Goal: Task Accomplishment & Management: Manage account settings

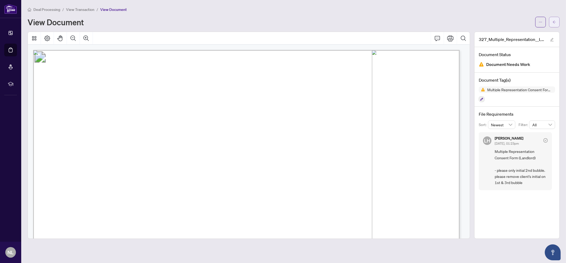
click at [556, 20] on icon "arrow-left" at bounding box center [555, 22] width 4 height 4
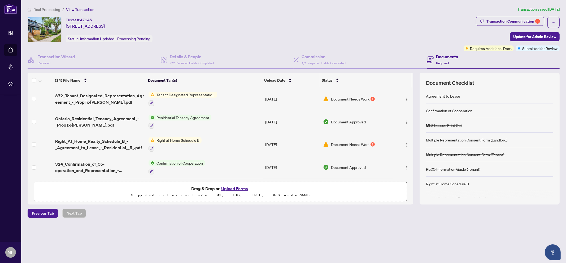
scroll to position [212, 0]
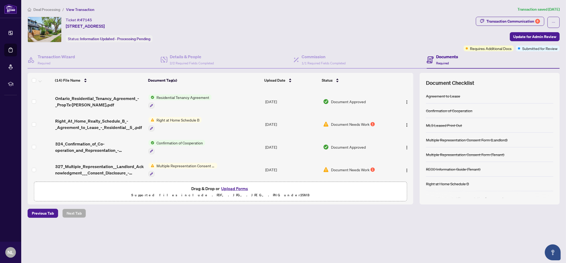
click at [198, 164] on div "Multiple Representation Consent Form (Landlord)" at bounding box center [183, 169] width 69 height 14
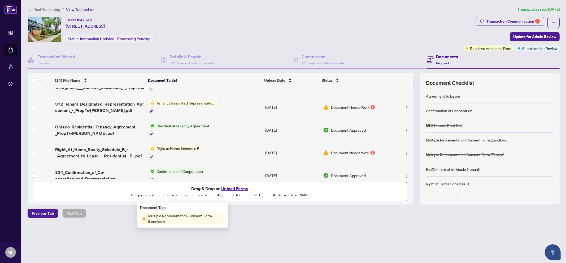
scroll to position [179, 0]
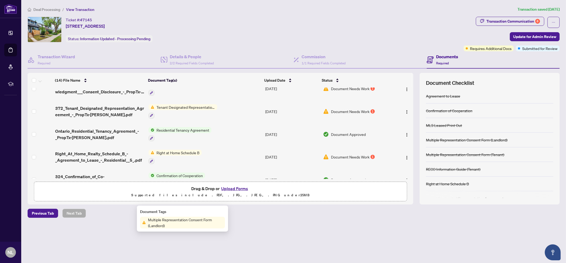
click at [195, 149] on span "Right at Home Schedule B" at bounding box center [177, 152] width 47 height 6
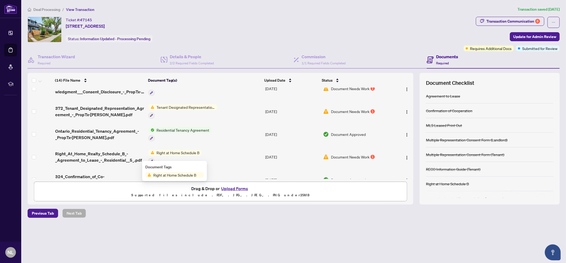
click at [195, 149] on span "Right at Home Schedule B" at bounding box center [177, 152] width 47 height 6
click at [190, 172] on span "Right at Home Schedule B" at bounding box center [174, 175] width 47 height 6
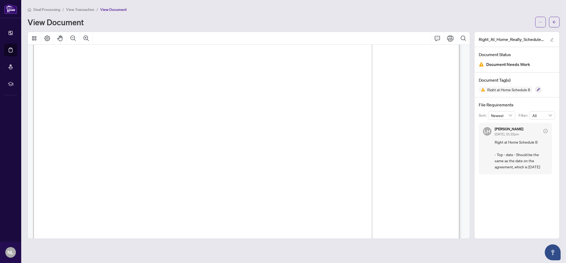
scroll to position [74, 0]
click at [556, 22] on icon "arrow-left" at bounding box center [555, 22] width 4 height 4
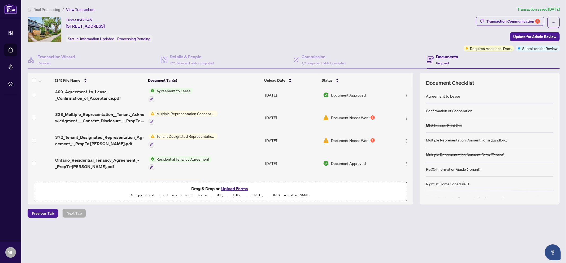
scroll to position [146, 0]
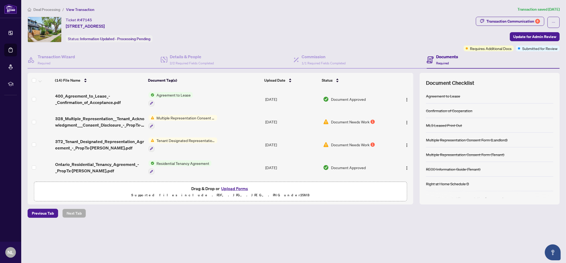
click at [211, 116] on span "Multiple Representation Consent Form (Tenant)" at bounding box center [185, 118] width 63 height 6
click at [211, 115] on span "Multiple Representation Consent Form (Tenant)" at bounding box center [185, 118] width 63 height 6
click at [207, 115] on span "Multiple Representation Consent Form (Tenant)" at bounding box center [185, 118] width 63 height 6
click at [188, 141] on span "Multiple Representation Consent Form (Tenant)" at bounding box center [185, 144] width 79 height 12
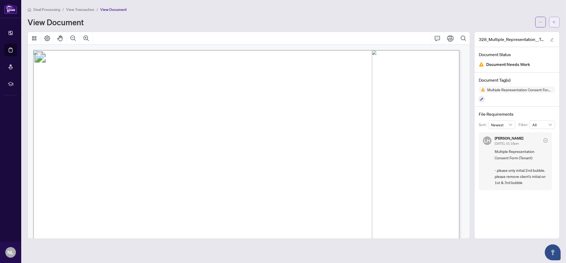
click at [553, 25] on span "button" at bounding box center [555, 22] width 4 height 8
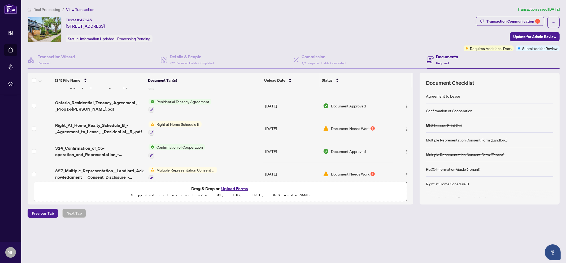
scroll to position [212, 0]
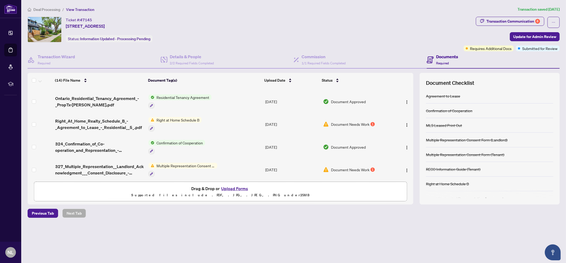
click at [191, 162] on span "Multiple Representation Consent Form (Landlord)" at bounding box center [185, 165] width 63 height 6
click at [188, 184] on span "Multiple Representation Consent Form (Landlord)" at bounding box center [185, 190] width 79 height 12
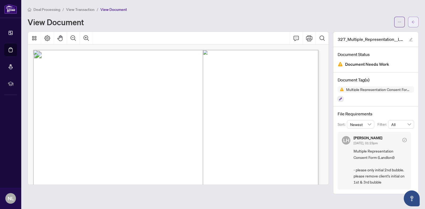
click at [413, 20] on span "button" at bounding box center [413, 22] width 4 height 8
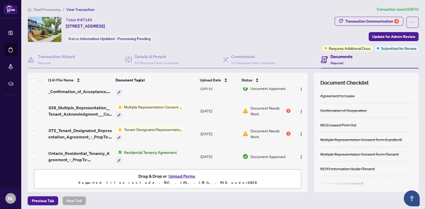
scroll to position [224, 0]
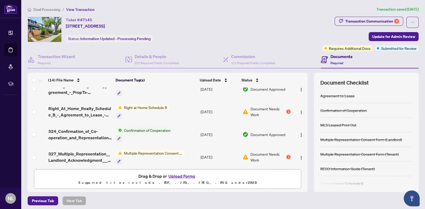
click at [171, 151] on span "Multiple Representation Consent Form (Landlord)" at bounding box center [153, 153] width 63 height 6
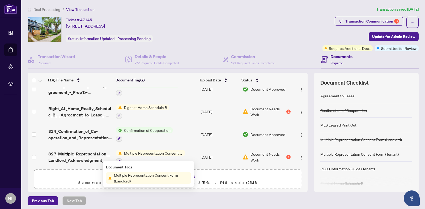
click at [147, 173] on span "Multiple Representation Consent Form (Landlord)" at bounding box center [151, 178] width 79 height 12
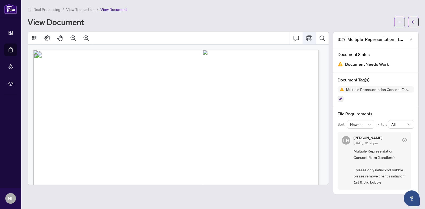
click at [310, 40] on icon "Print" at bounding box center [309, 38] width 6 height 6
click at [411, 22] on button "button" at bounding box center [413, 22] width 11 height 11
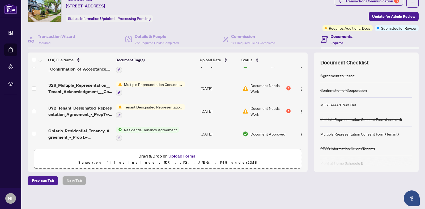
scroll to position [159, 0]
click at [150, 84] on span "Multiple Representation Consent Form (Tenant)" at bounding box center [153, 85] width 63 height 6
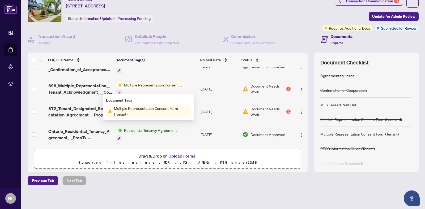
click at [121, 115] on span "Multiple Representation Consent Form (Tenant)" at bounding box center [151, 111] width 79 height 12
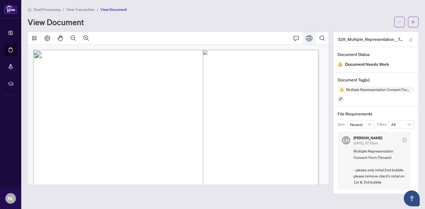
click at [311, 37] on icon "Print" at bounding box center [309, 38] width 6 height 6
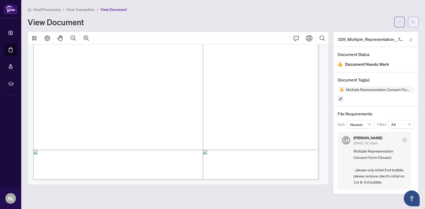
click at [415, 26] on button "button" at bounding box center [413, 22] width 11 height 11
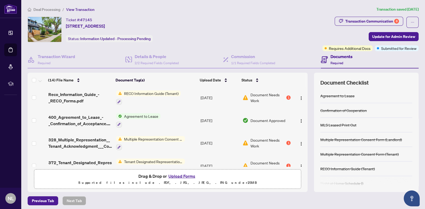
scroll to position [125, 0]
click at [171, 136] on span "Multiple Representation Consent Form (Tenant)" at bounding box center [153, 139] width 63 height 6
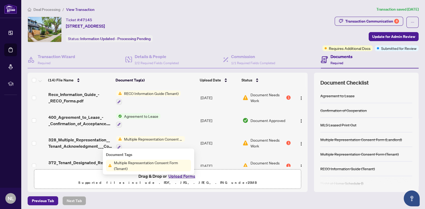
click at [159, 166] on span "Multiple Representation Consent Form (Tenant)" at bounding box center [151, 166] width 79 height 12
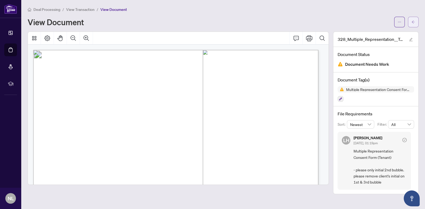
click at [412, 24] on span "button" at bounding box center [413, 22] width 4 height 8
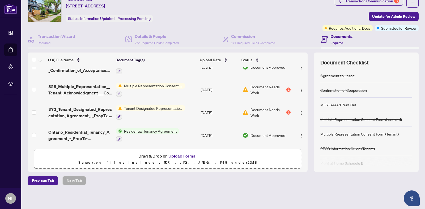
scroll to position [158, 0]
click at [177, 106] on span "Tenant Designated Representation Agreement" at bounding box center [153, 108] width 63 height 6
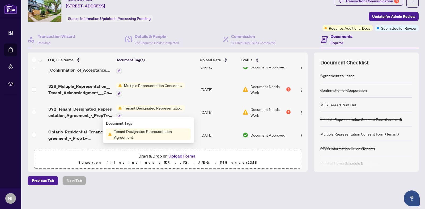
click at [162, 137] on span "Tenant Designated Representation Agreement" at bounding box center [151, 134] width 79 height 12
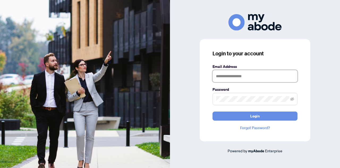
click at [233, 74] on input "text" at bounding box center [254, 76] width 85 height 12
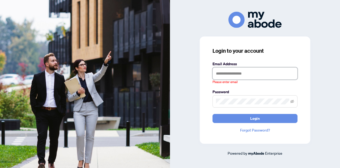
type input "**********"
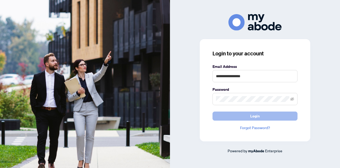
click at [242, 113] on button "Login" at bounding box center [254, 115] width 85 height 9
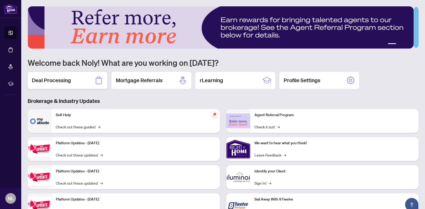
click at [83, 82] on div "Deal Processing" at bounding box center [68, 80] width 80 height 17
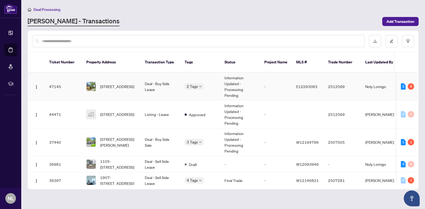
click at [180, 80] on td "Deal - Buy Side Lease" at bounding box center [160, 87] width 40 height 28
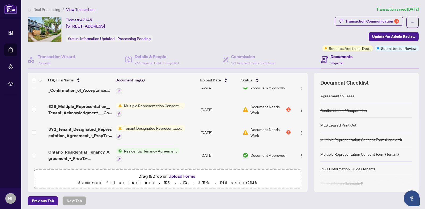
scroll to position [158, 0]
click at [163, 103] on span "Multiple Representation Consent Form (Tenant)" at bounding box center [153, 106] width 63 height 6
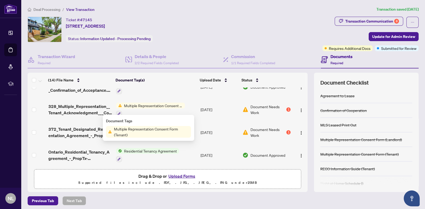
click at [152, 133] on span "Multiple Representation Consent Form (Tenant)" at bounding box center [151, 132] width 79 height 12
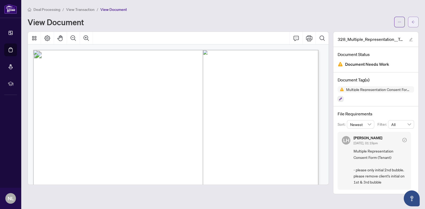
click at [415, 20] on button "button" at bounding box center [413, 22] width 11 height 11
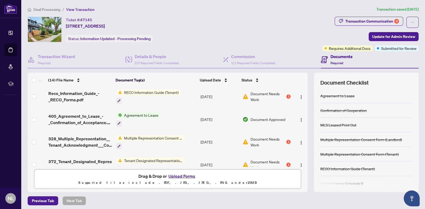
scroll to position [132, 0]
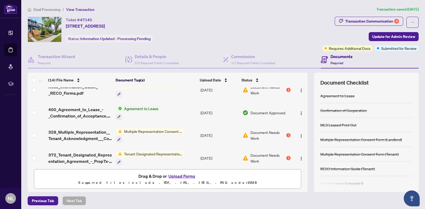
click at [182, 130] on span "Multiple Representation Consent Form (Tenant)" at bounding box center [153, 131] width 63 height 6
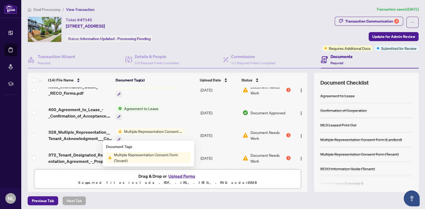
click at [144, 158] on span "Multiple Representation Consent Form (Tenant)" at bounding box center [151, 158] width 79 height 12
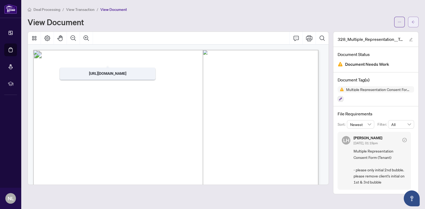
click at [415, 25] on button "button" at bounding box center [413, 22] width 11 height 11
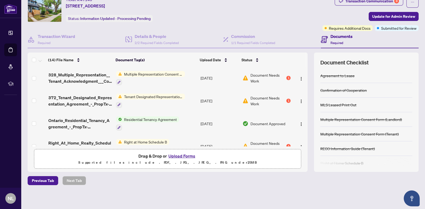
scroll to position [165, 0]
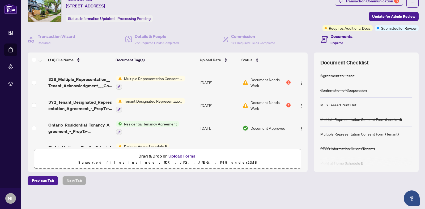
click at [144, 101] on div "Tenant Designated Representation Agreement" at bounding box center [150, 105] width 69 height 14
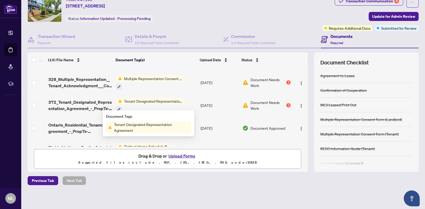
click at [145, 130] on span "Tenant Designated Representation Agreement" at bounding box center [151, 128] width 79 height 12
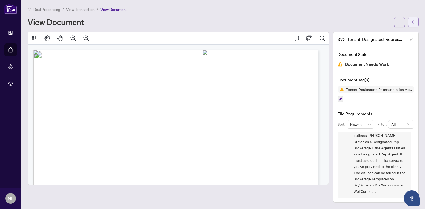
click at [411, 22] on icon "arrow-left" at bounding box center [413, 22] width 4 height 4
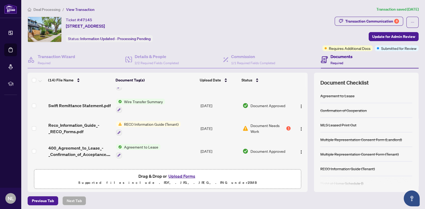
scroll to position [224, 0]
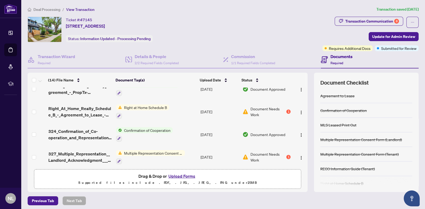
click at [164, 152] on span "Multiple Representation Consent Form (Landlord)" at bounding box center [153, 153] width 63 height 6
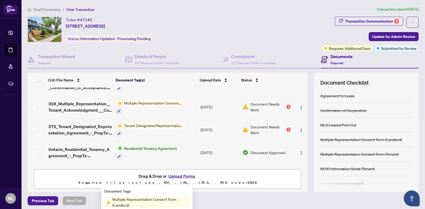
scroll to position [158, 0]
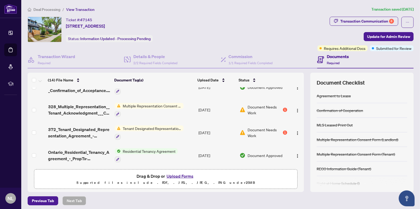
click at [151, 127] on span "Tenant Designated Representation Agreement" at bounding box center [152, 129] width 63 height 6
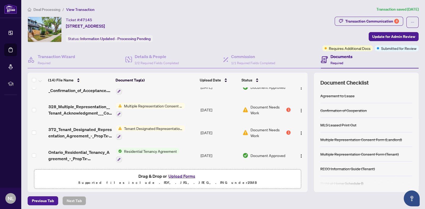
click at [162, 103] on span "Multiple Representation Consent Form (Tenant)" at bounding box center [153, 106] width 63 height 6
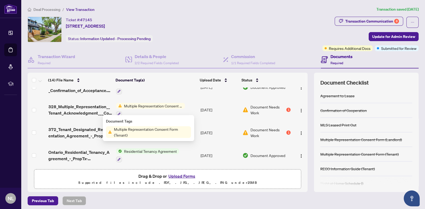
click at [143, 137] on span "Multiple Representation Consent Form (Tenant)" at bounding box center [151, 132] width 79 height 12
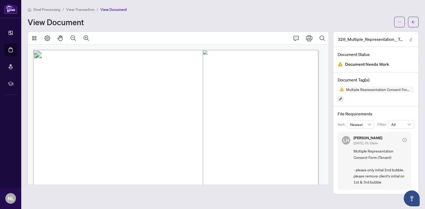
drag, startPoint x: 417, startPoint y: 22, endPoint x: 5, endPoint y: 98, distance: 418.7
click at [417, 22] on button "button" at bounding box center [413, 22] width 11 height 11
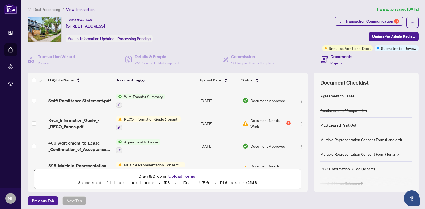
scroll to position [100, 0]
click at [160, 116] on span "RECO Information Guide (Tenant)" at bounding box center [151, 119] width 59 height 6
click at [189, 84] on th "Document Tag(s)" at bounding box center [155, 80] width 84 height 15
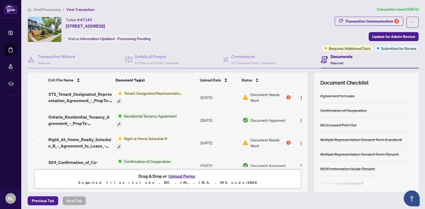
scroll to position [191, 0]
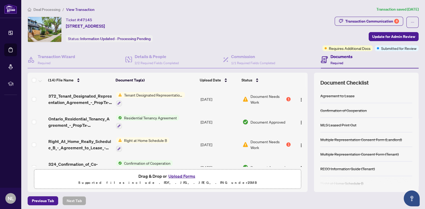
click at [146, 138] on span "Right at Home Schedule B" at bounding box center [145, 141] width 47 height 6
click at [185, 121] on td "Residential Tenancy Agreement" at bounding box center [156, 122] width 85 height 23
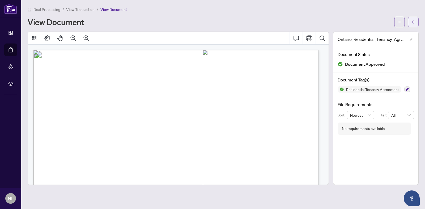
click at [418, 21] on button "button" at bounding box center [413, 22] width 11 height 11
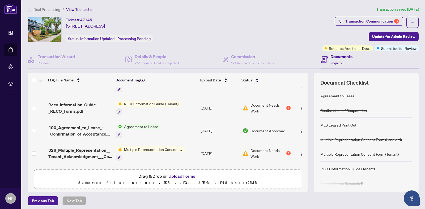
scroll to position [224, 0]
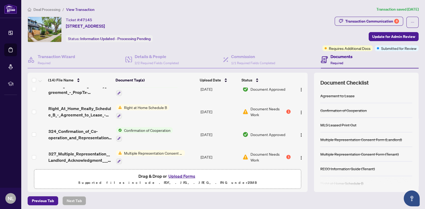
click at [176, 152] on div "Multiple Representation Consent Form (Landlord)" at bounding box center [150, 157] width 69 height 14
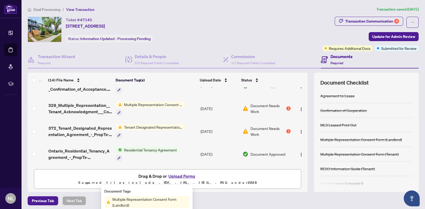
scroll to position [158, 0]
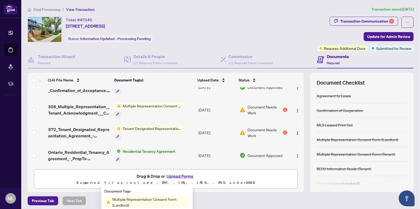
click at [127, 126] on span "Tenant Designated Representation Agreement" at bounding box center [152, 129] width 63 height 6
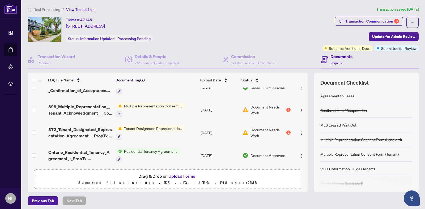
click at [134, 103] on span "Multiple Representation Consent Form (Tenant)" at bounding box center [153, 106] width 63 height 6
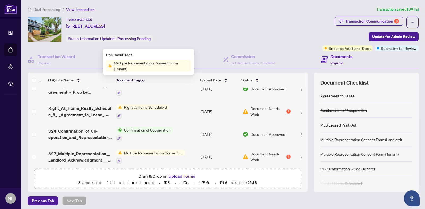
scroll to position [225, 0]
click at [152, 150] on span "Multiple Representation Consent Form (Landlord)" at bounding box center [153, 153] width 63 height 6
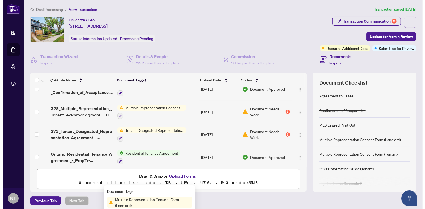
scroll to position [158, 0]
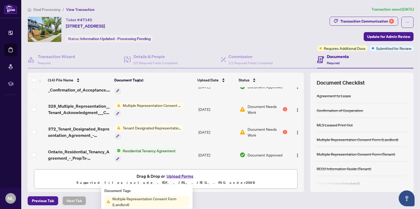
click at [151, 104] on span "Multiple Representation Consent Form (Tenant)" at bounding box center [152, 105] width 63 height 6
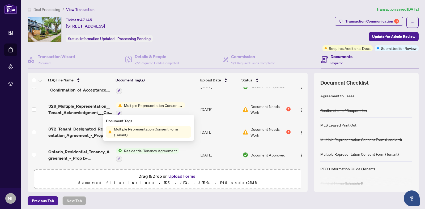
click at [151, 104] on span "Multiple Representation Consent Form (Tenant)" at bounding box center [153, 105] width 63 height 6
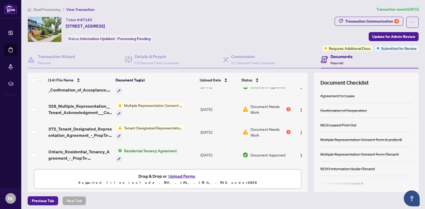
click at [151, 104] on span "Multiple Representation Consent Form (Tenant)" at bounding box center [153, 105] width 63 height 6
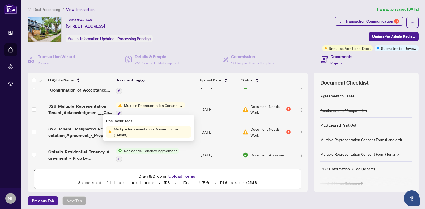
click at [151, 104] on span "Multiple Representation Consent Form (Tenant)" at bounding box center [153, 105] width 63 height 6
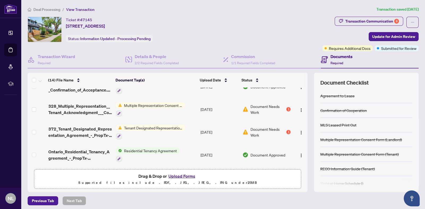
click at [145, 104] on span "Multiple Representation Consent Form (Tenant)" at bounding box center [153, 105] width 63 height 6
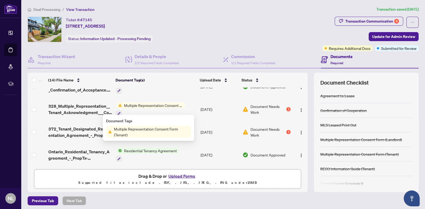
click at [146, 128] on span "Multiple Representation Consent Form (Tenant)" at bounding box center [151, 132] width 79 height 12
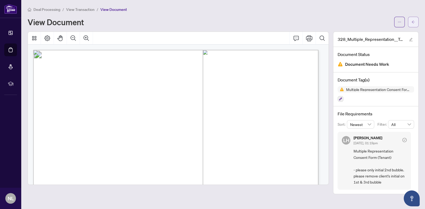
click at [413, 21] on icon "arrow-left" at bounding box center [413, 22] width 4 height 4
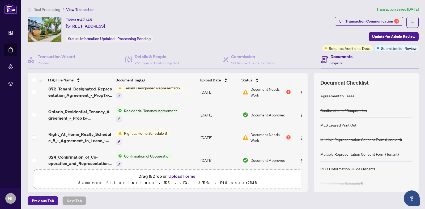
scroll to position [199, 0]
click at [150, 130] on span "Right at Home Schedule B" at bounding box center [145, 133] width 47 height 6
click at [160, 157] on span "Right at Home Schedule B" at bounding box center [140, 156] width 47 height 6
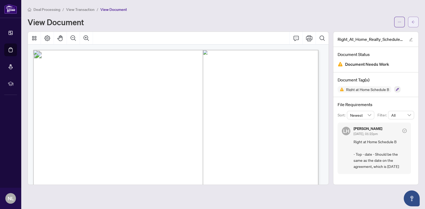
click at [411, 22] on icon "arrow-left" at bounding box center [413, 22] width 4 height 4
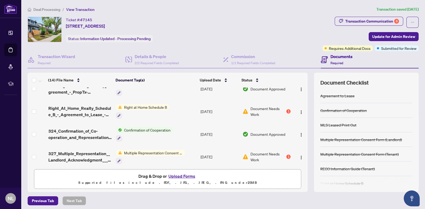
scroll to position [224, 0]
click at [173, 152] on span "Multiple Representation Consent Form (Landlord)" at bounding box center [153, 153] width 63 height 6
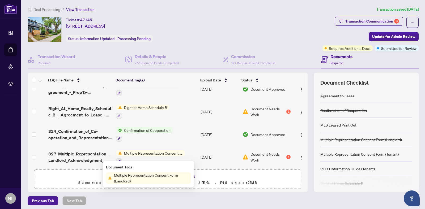
click at [173, 152] on span "Multiple Representation Consent Form (Landlord)" at bounding box center [153, 153] width 63 height 6
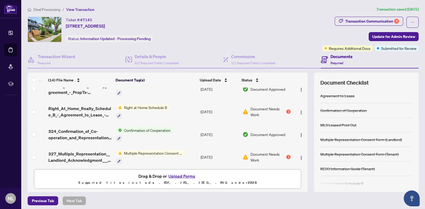
click at [173, 152] on span "Multiple Representation Consent Form (Landlord)" at bounding box center [153, 153] width 63 height 6
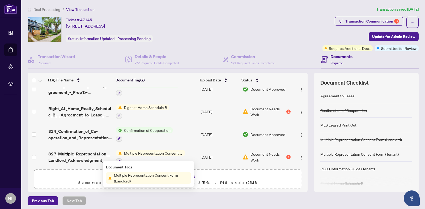
click at [169, 179] on span "Multiple Representation Consent Form (Landlord)" at bounding box center [151, 178] width 79 height 12
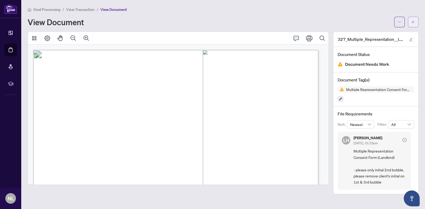
click at [413, 23] on icon "arrow-left" at bounding box center [413, 22] width 4 height 4
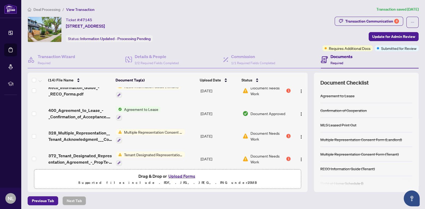
scroll to position [132, 0]
click at [157, 131] on span "Multiple Representation Consent Form (Tenant)" at bounding box center [153, 131] width 63 height 6
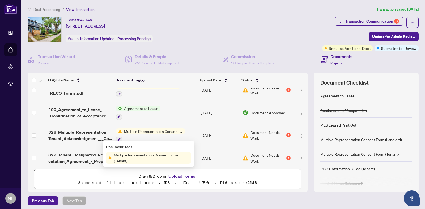
click at [147, 155] on span "Multiple Representation Consent Form (Tenant)" at bounding box center [151, 158] width 79 height 12
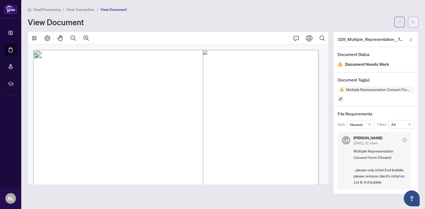
click at [414, 23] on icon "arrow-left" at bounding box center [413, 22] width 4 height 4
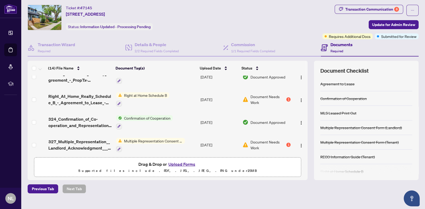
scroll to position [20, 0]
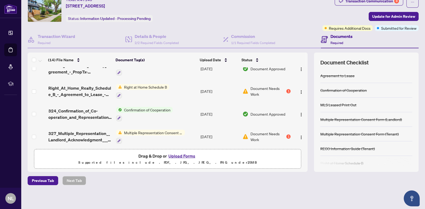
click at [147, 80] on td "Right at Home Schedule B" at bounding box center [156, 91] width 85 height 23
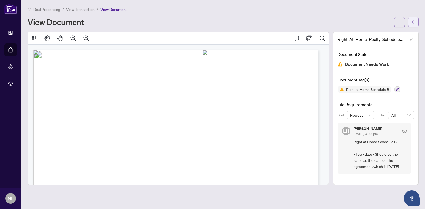
click at [414, 20] on icon "arrow-left" at bounding box center [413, 22] width 4 height 4
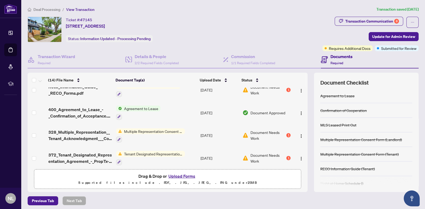
scroll to position [133, 0]
click at [174, 128] on span "Multiple Representation Consent Form (Tenant)" at bounding box center [153, 131] width 63 height 6
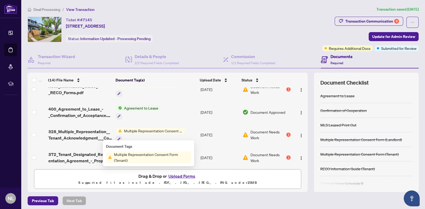
click at [158, 158] on span "Multiple Representation Consent Form (Tenant)" at bounding box center [151, 158] width 79 height 12
